Goal: Navigation & Orientation: Find specific page/section

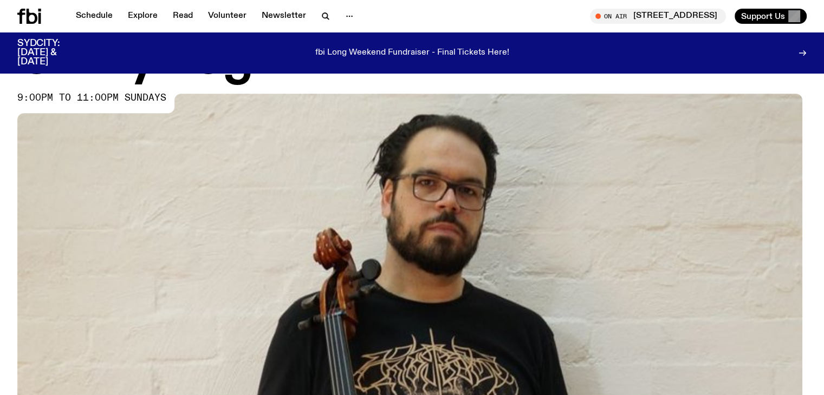
scroll to position [430, 0]
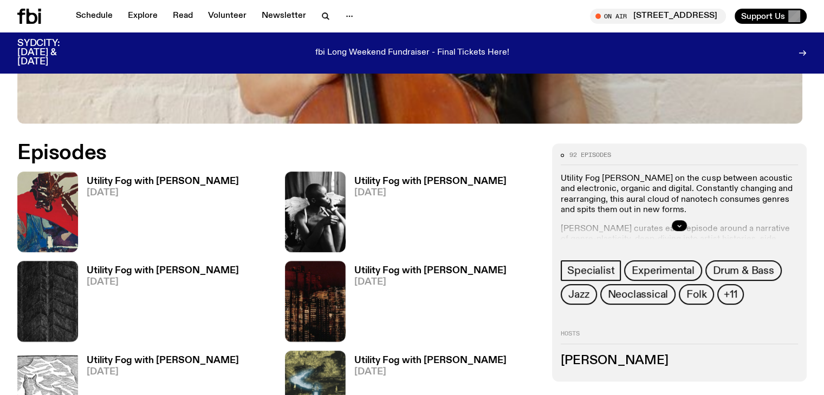
scroll to position [483, 0]
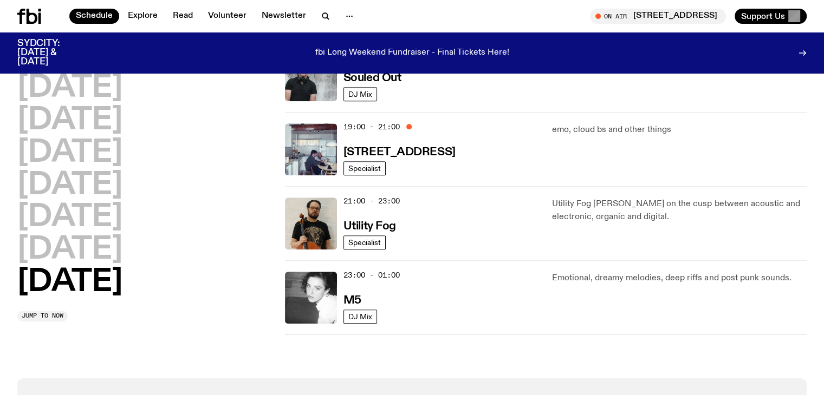
scroll to position [754, 0]
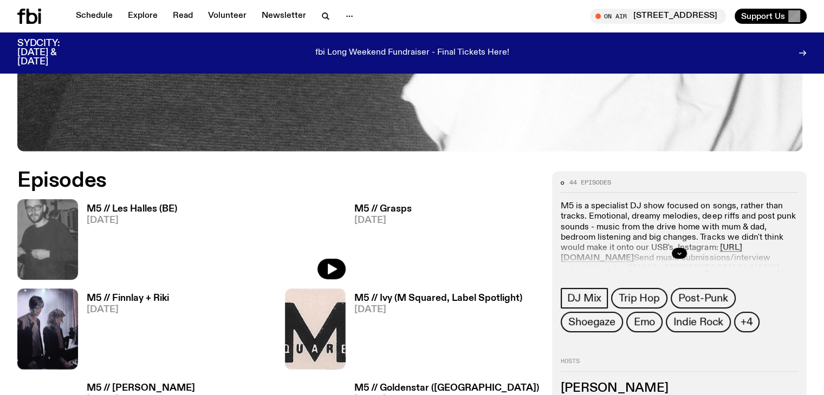
scroll to position [484, 0]
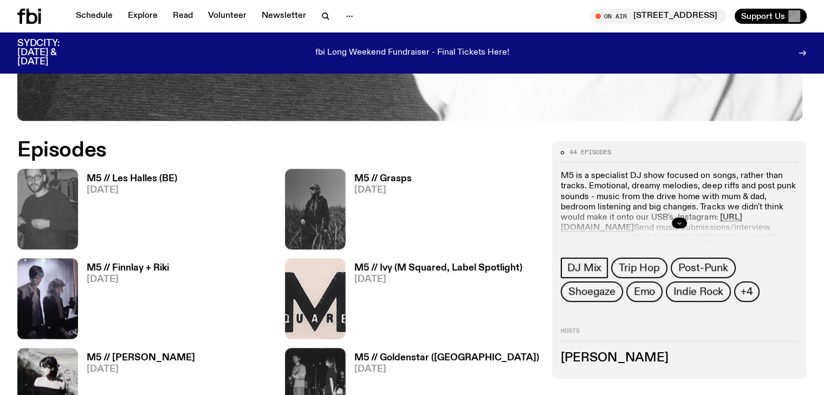
click at [687, 219] on button "button" at bounding box center [679, 223] width 15 height 11
